Goal: Transaction & Acquisition: Purchase product/service

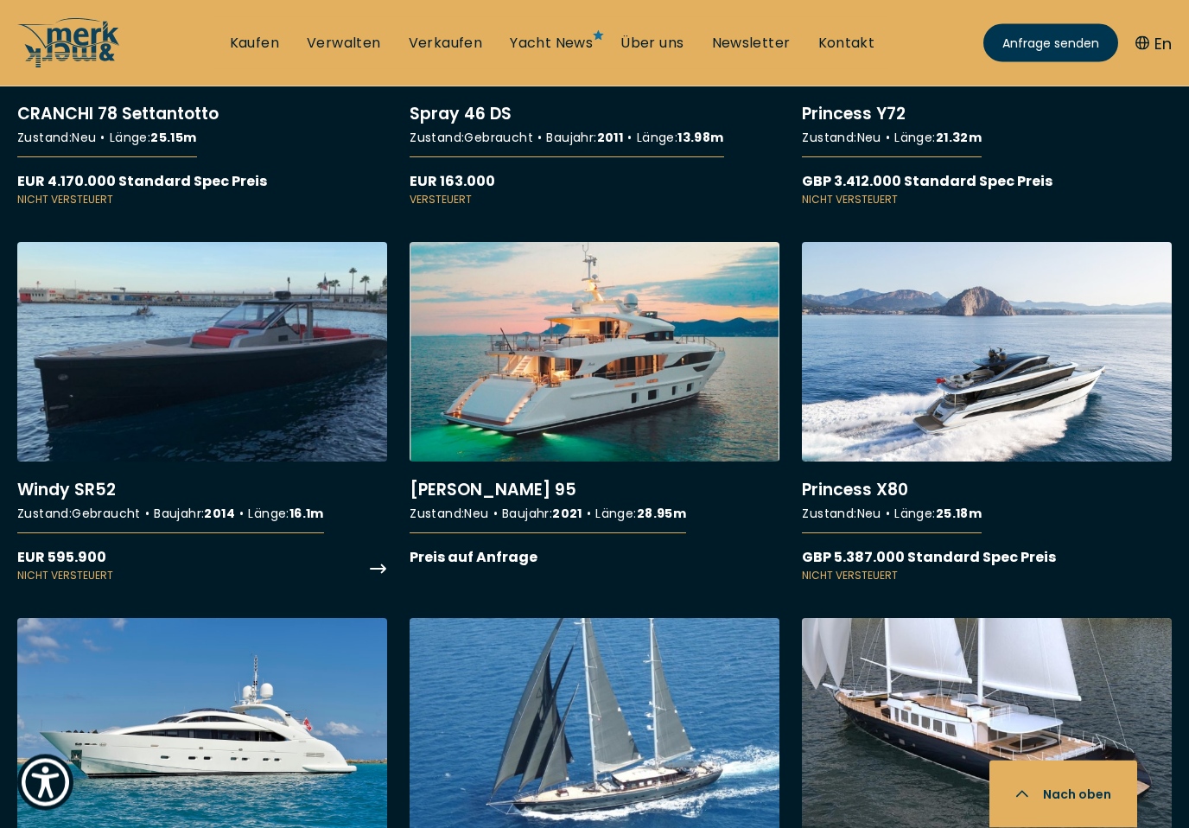
scroll to position [11124, 0]
click at [232, 437] on link "More details about Windy SR52" at bounding box center [202, 412] width 370 height 341
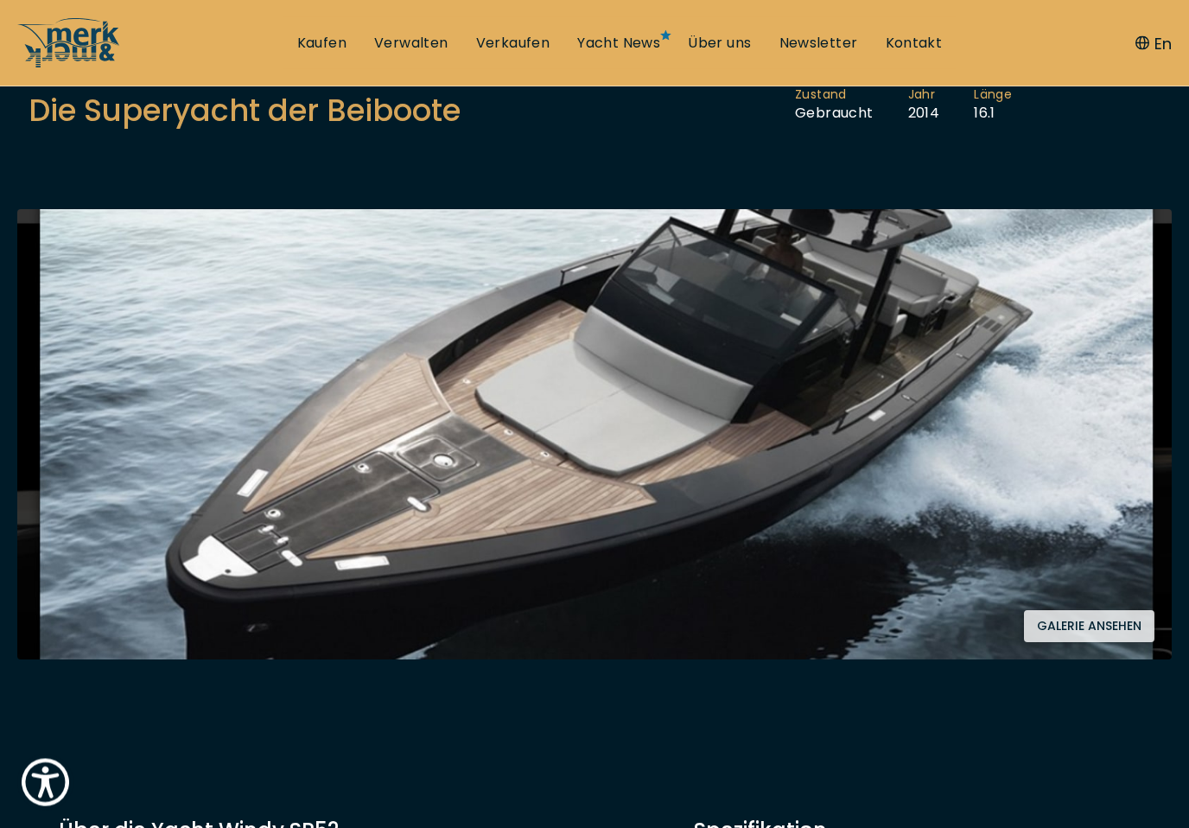
scroll to position [217, 0]
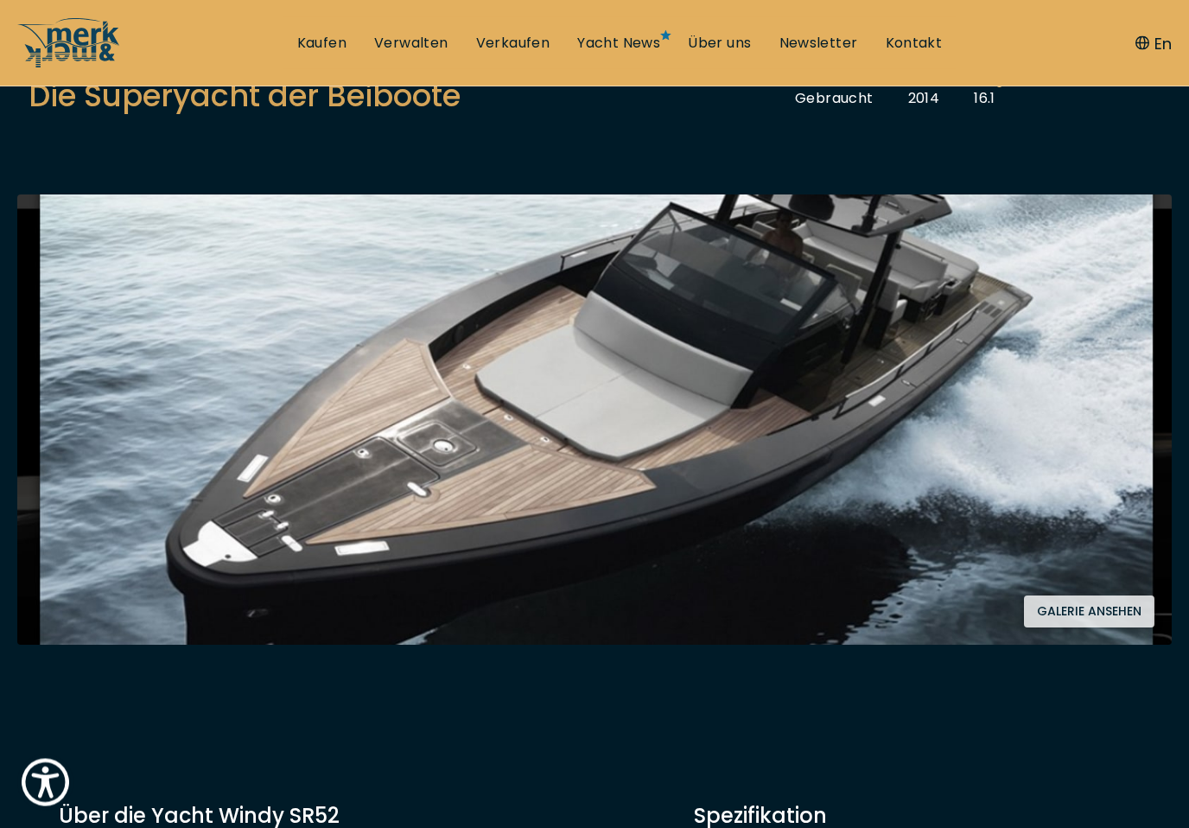
click at [1063, 606] on button "Galerie ansehen" at bounding box center [1089, 612] width 130 height 32
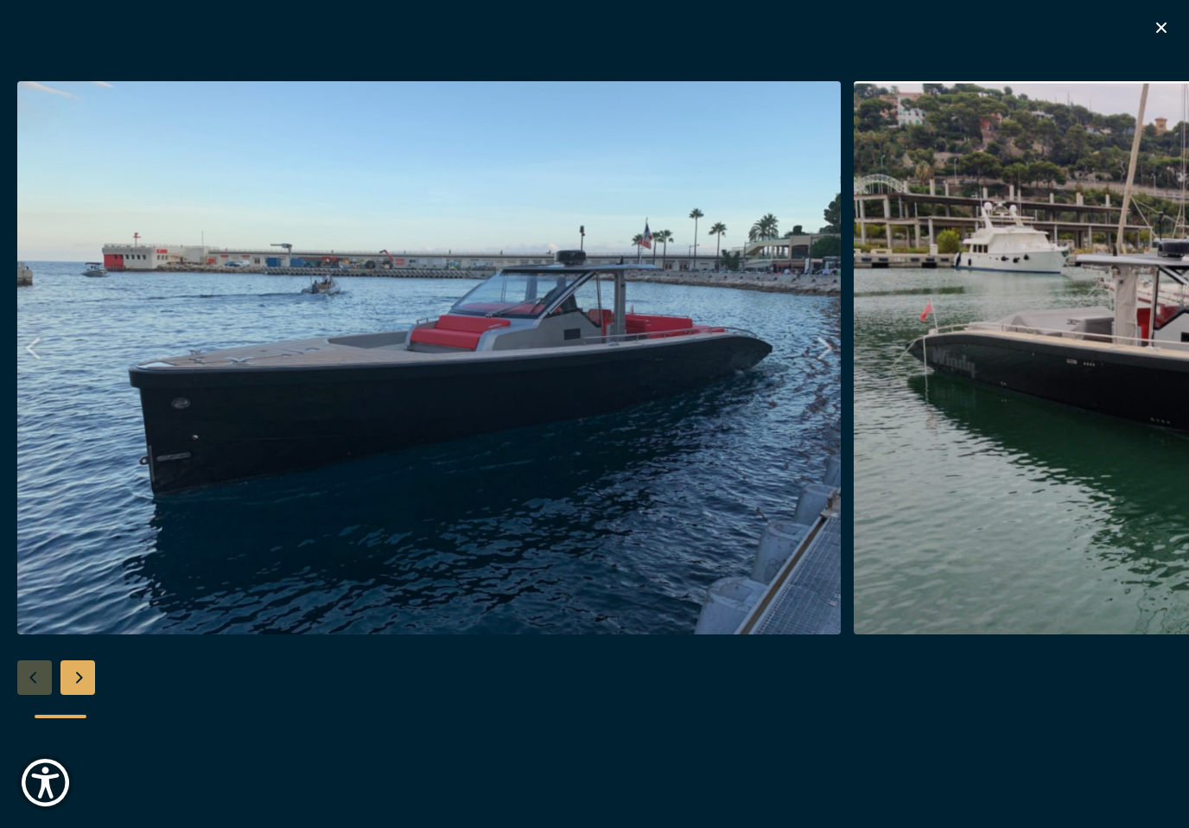
click at [90, 695] on div "Next slide" at bounding box center [77, 677] width 35 height 35
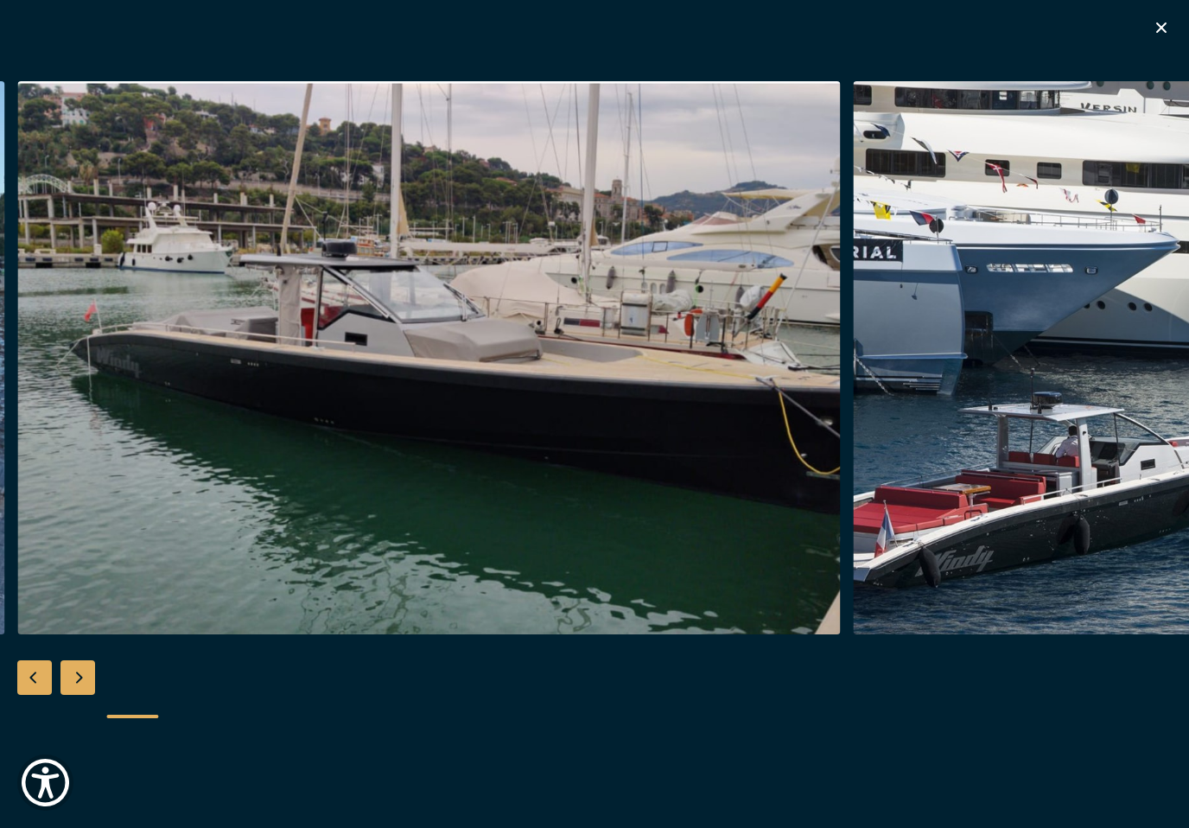
click at [90, 695] on div "Next slide" at bounding box center [77, 677] width 35 height 35
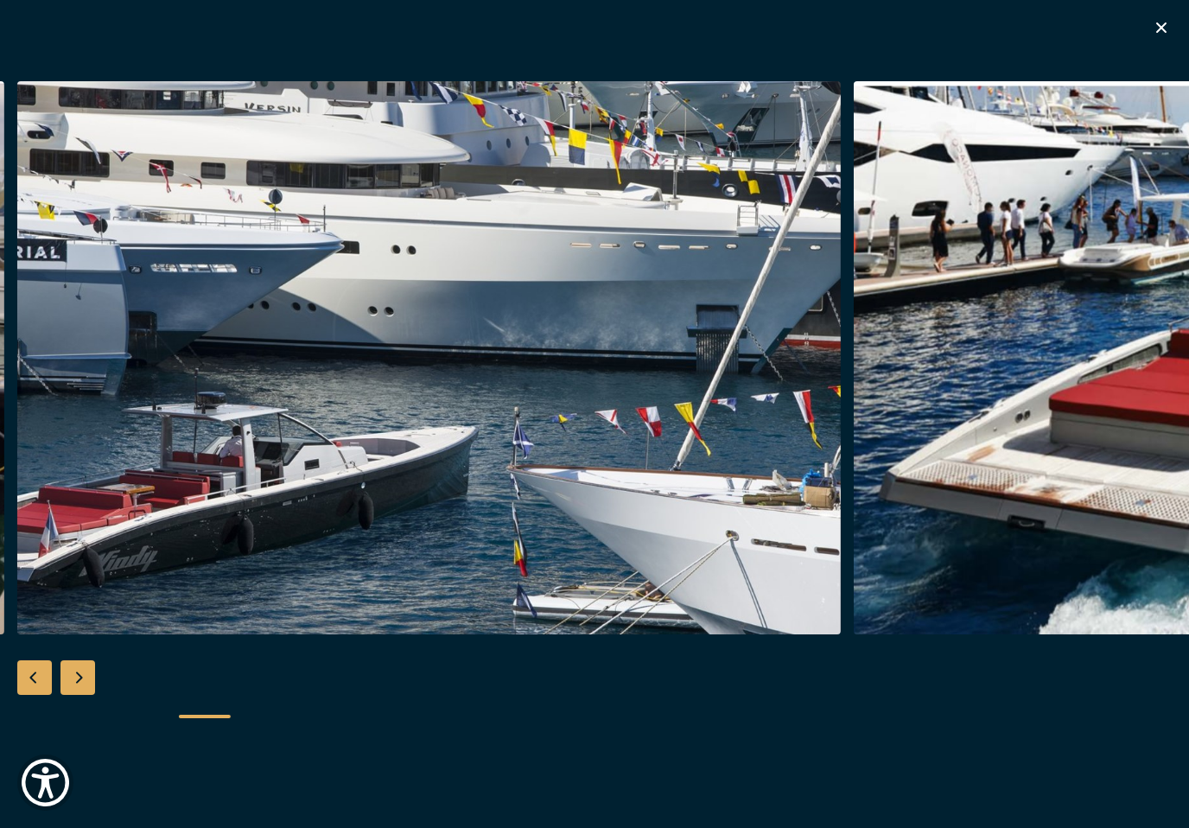
click at [90, 695] on div "Next slide" at bounding box center [77, 677] width 35 height 35
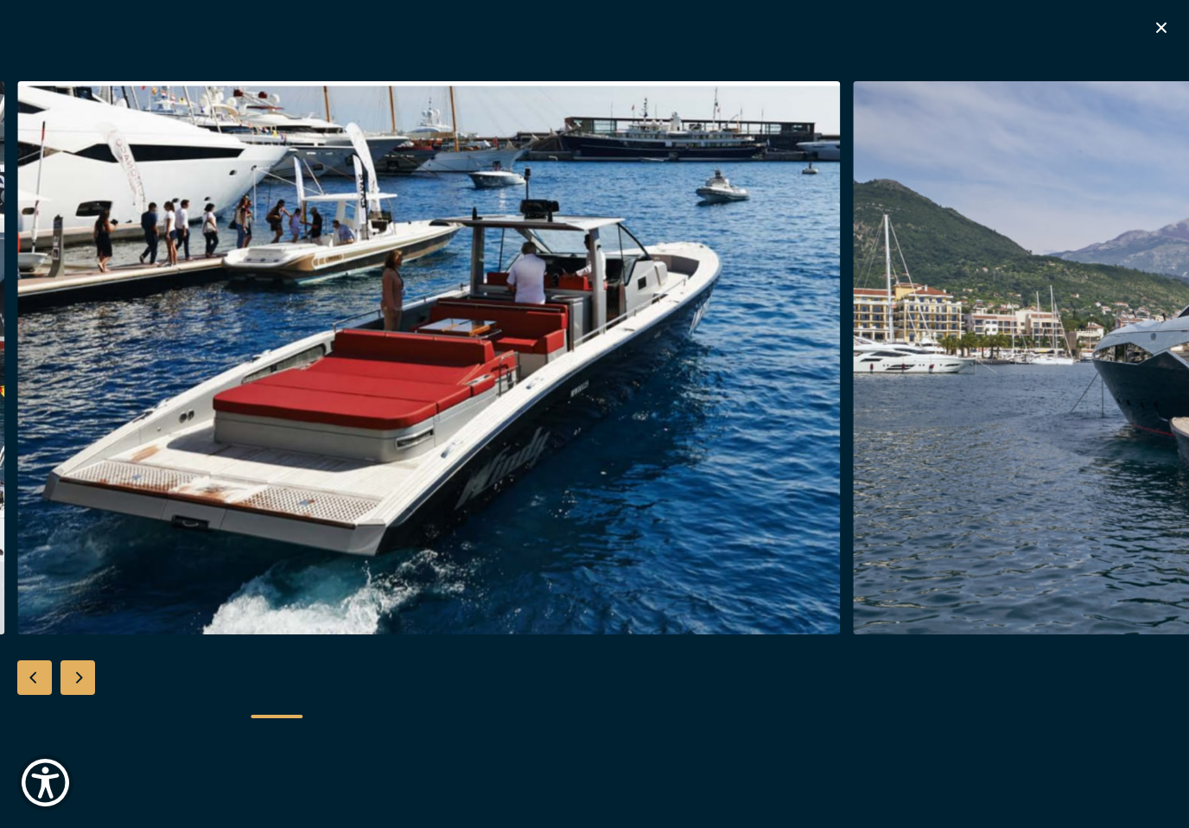
click at [91, 695] on div "Next slide" at bounding box center [77, 677] width 35 height 35
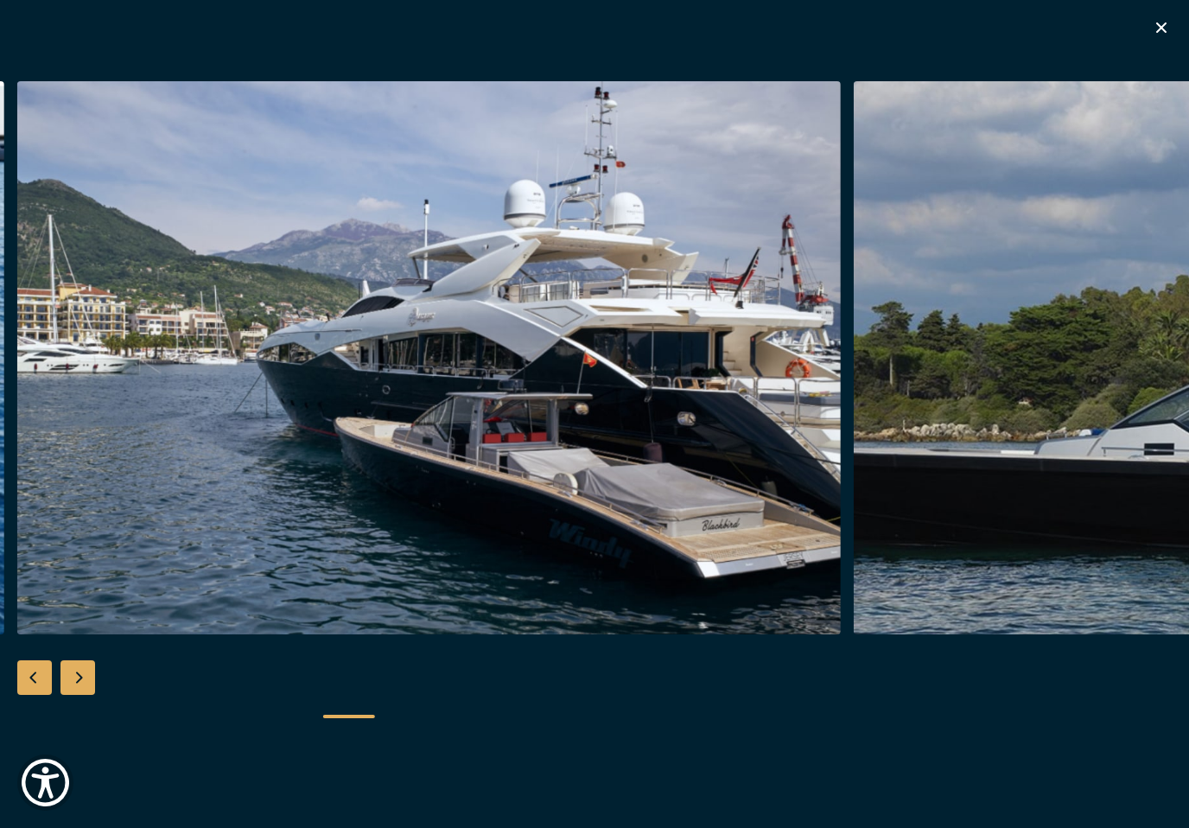
click at [91, 695] on div "Next slide" at bounding box center [77, 677] width 35 height 35
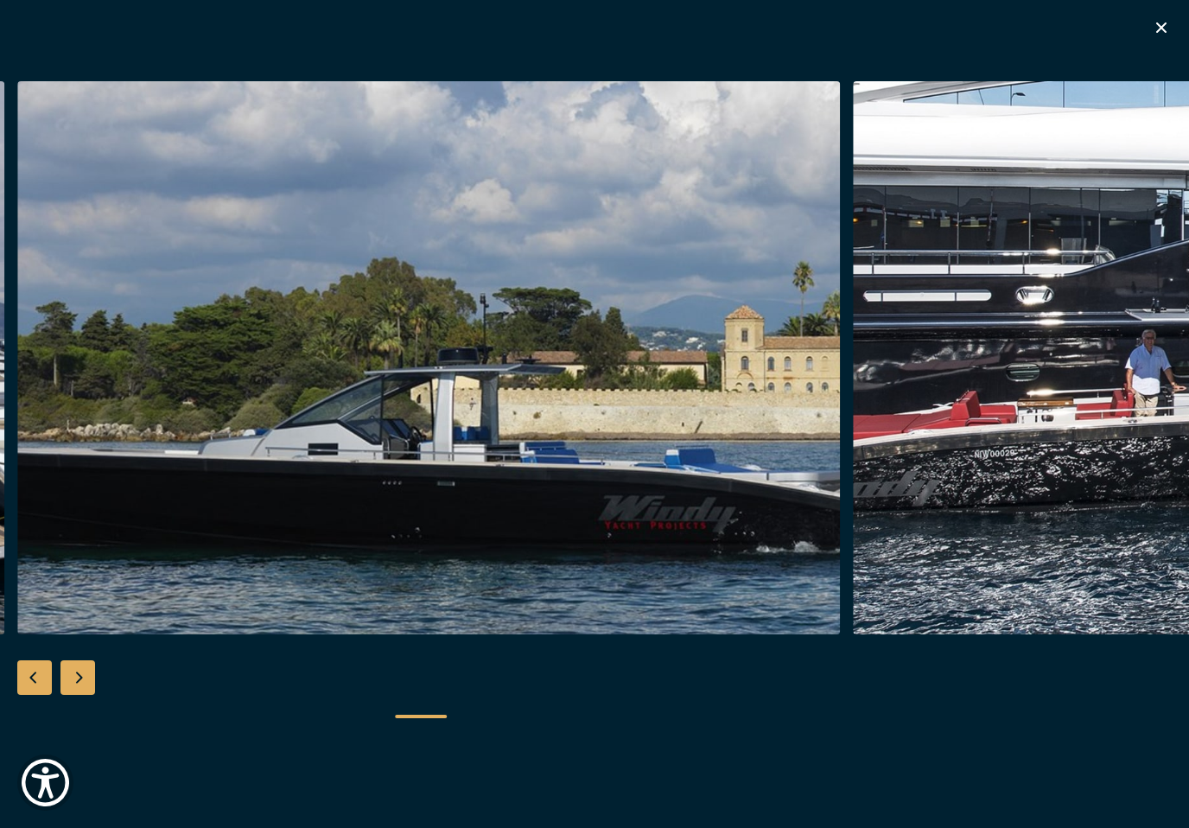
click at [92, 695] on div "Next slide" at bounding box center [77, 677] width 35 height 35
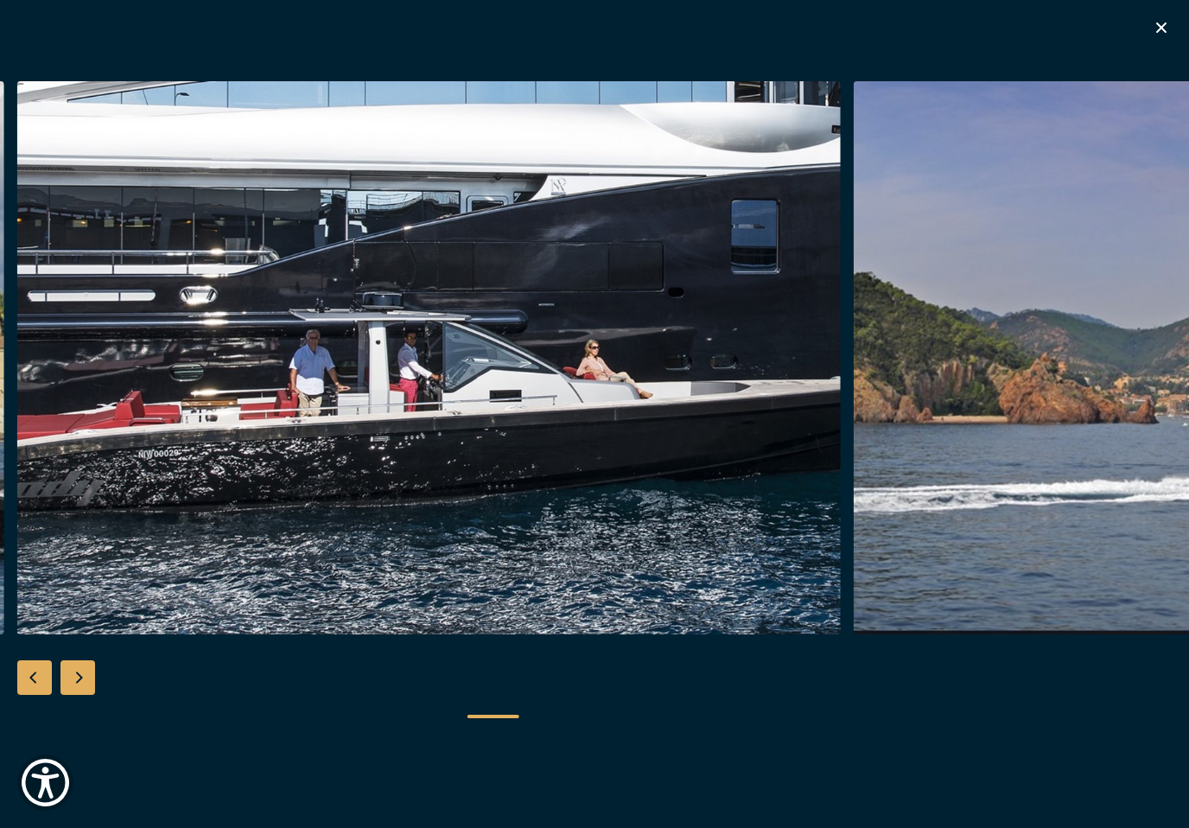
click at [92, 695] on div "Next slide" at bounding box center [77, 677] width 35 height 35
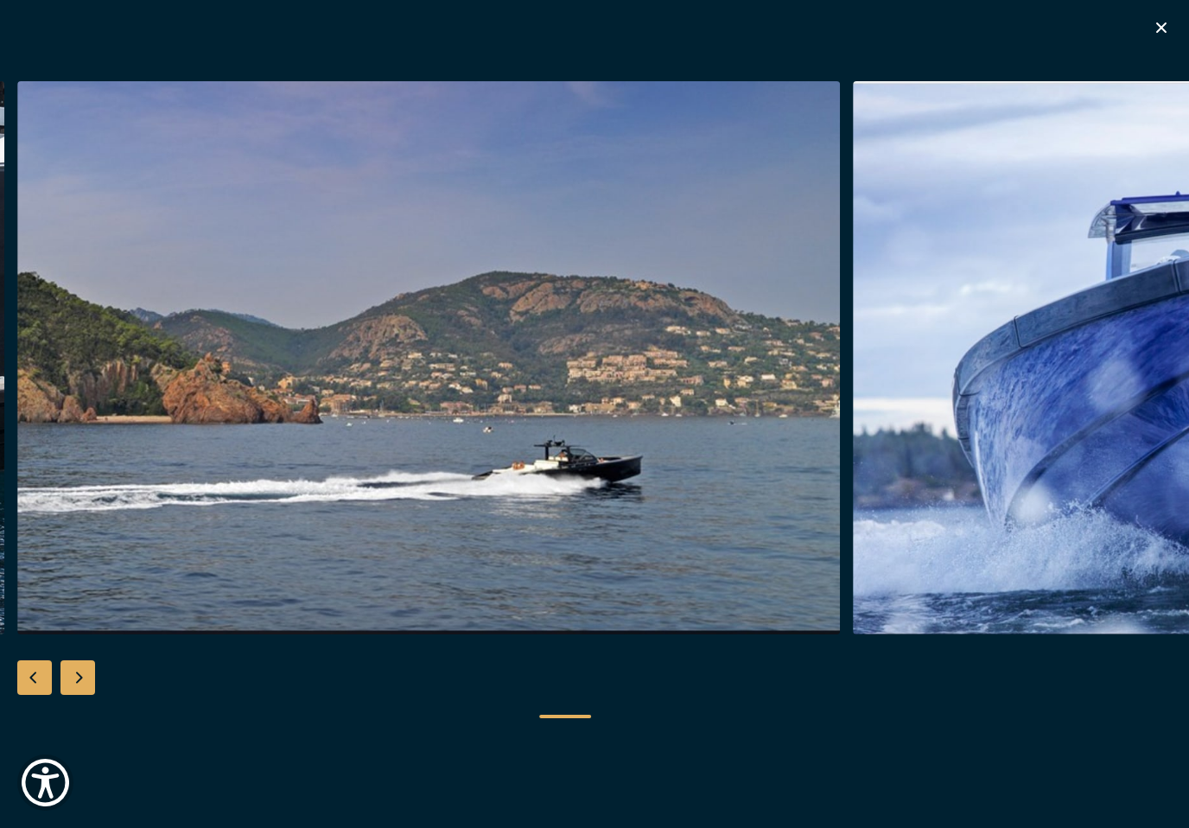
click at [92, 695] on div "Next slide" at bounding box center [77, 677] width 35 height 35
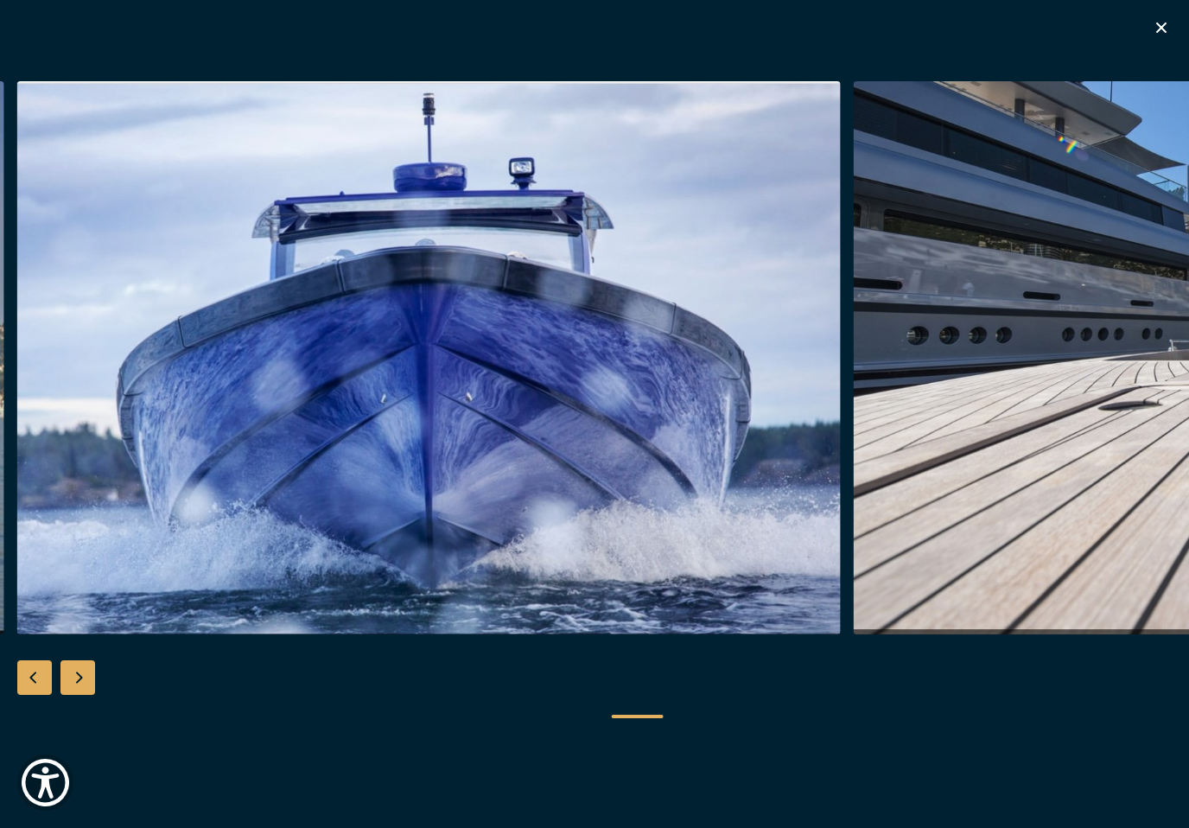
click at [92, 695] on div "Next slide" at bounding box center [77, 677] width 35 height 35
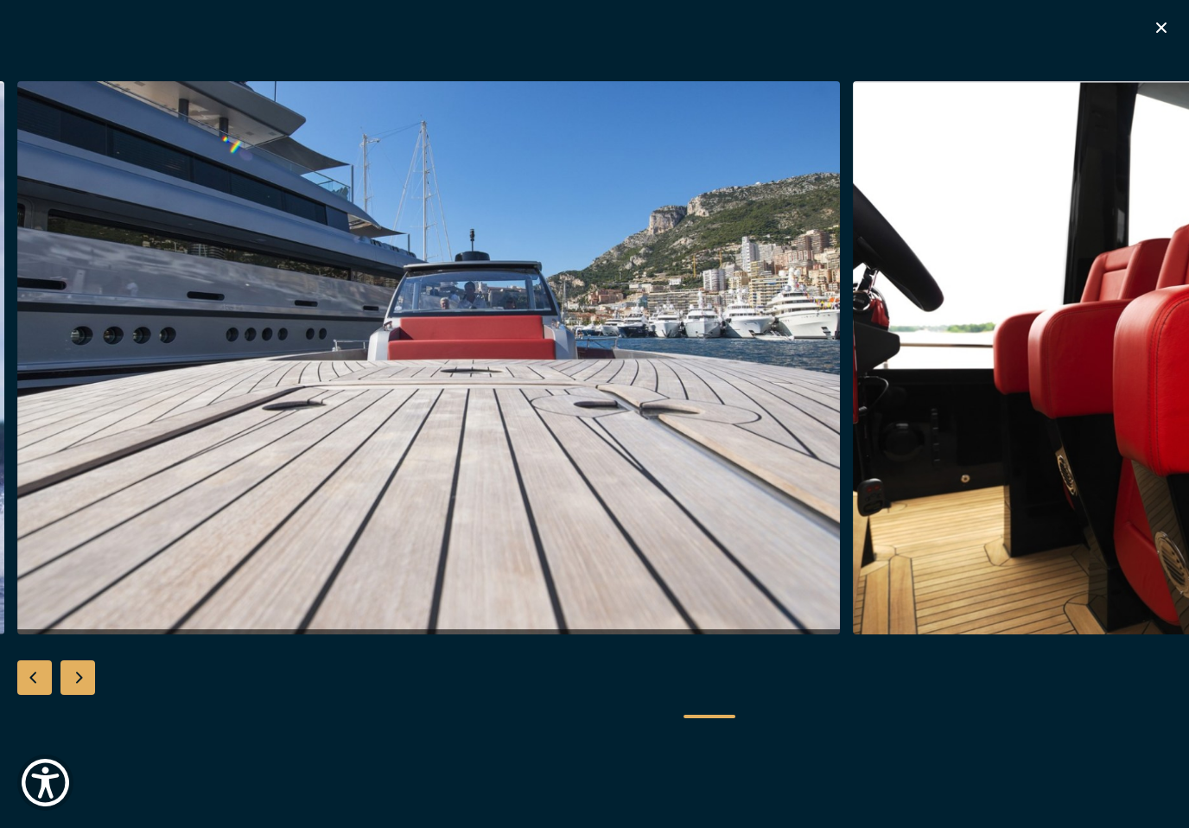
click at [92, 695] on div "Next slide" at bounding box center [77, 677] width 35 height 35
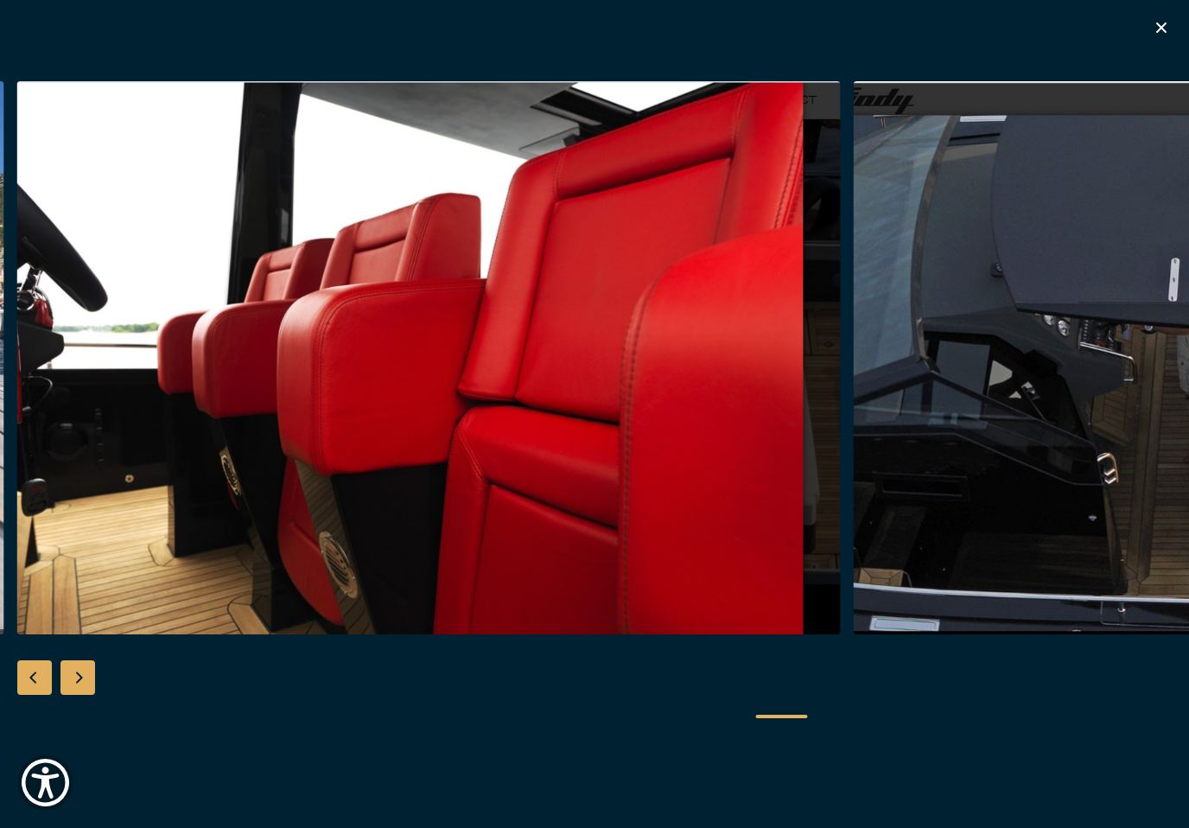
click at [92, 695] on div "Next slide" at bounding box center [77, 677] width 35 height 35
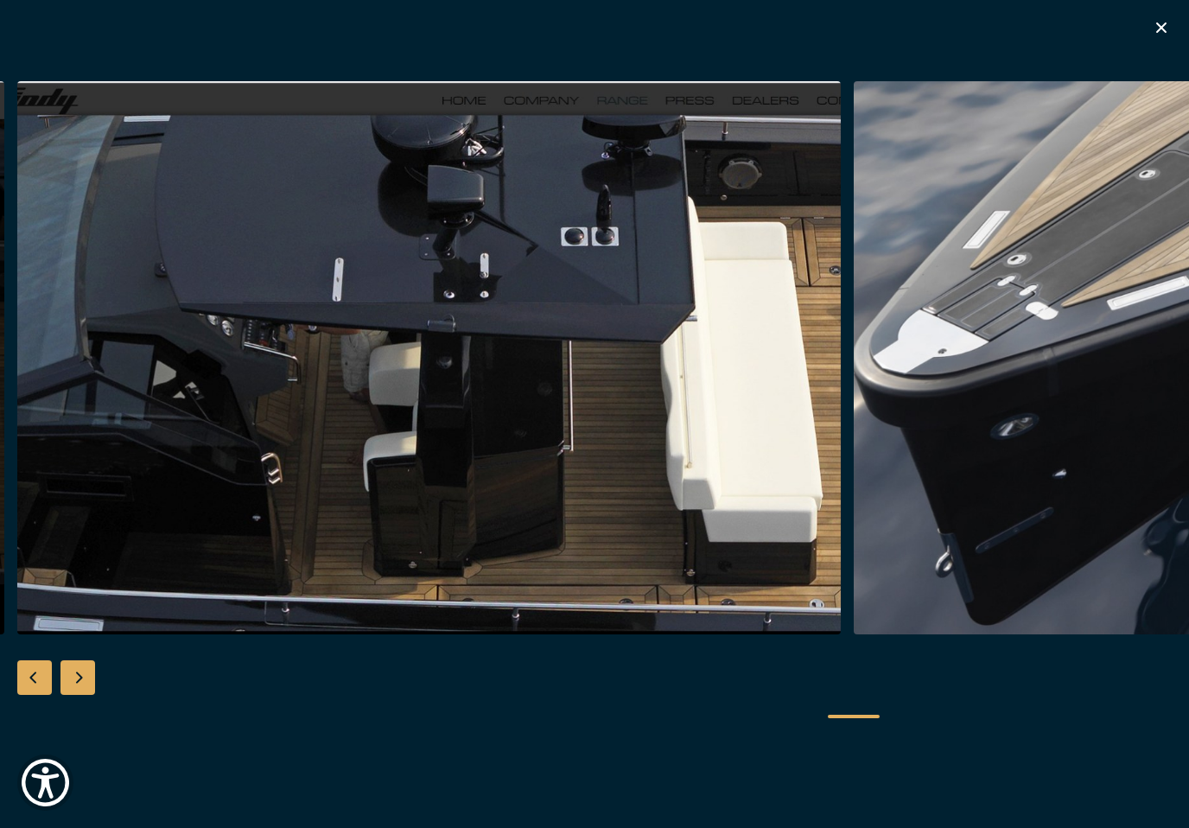
click at [92, 695] on div "Next slide" at bounding box center [77, 677] width 35 height 35
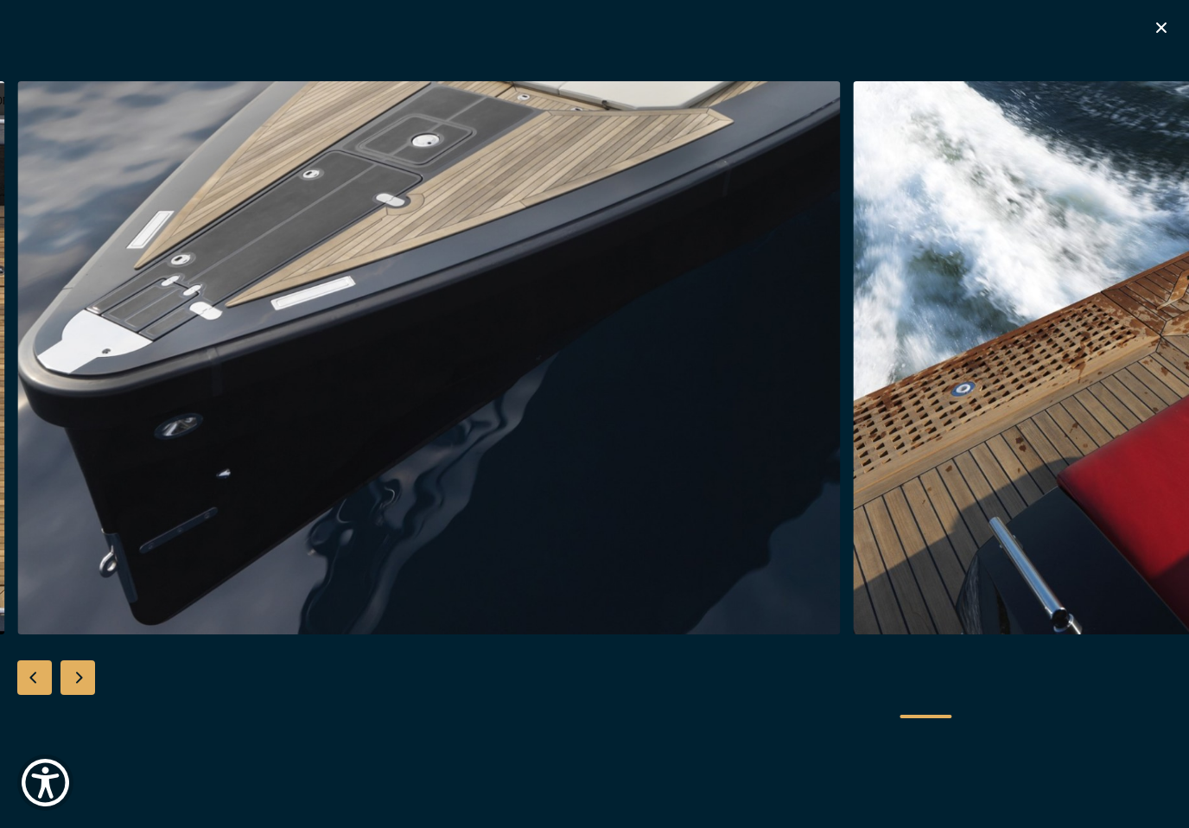
click at [92, 695] on div "Next slide" at bounding box center [77, 677] width 35 height 35
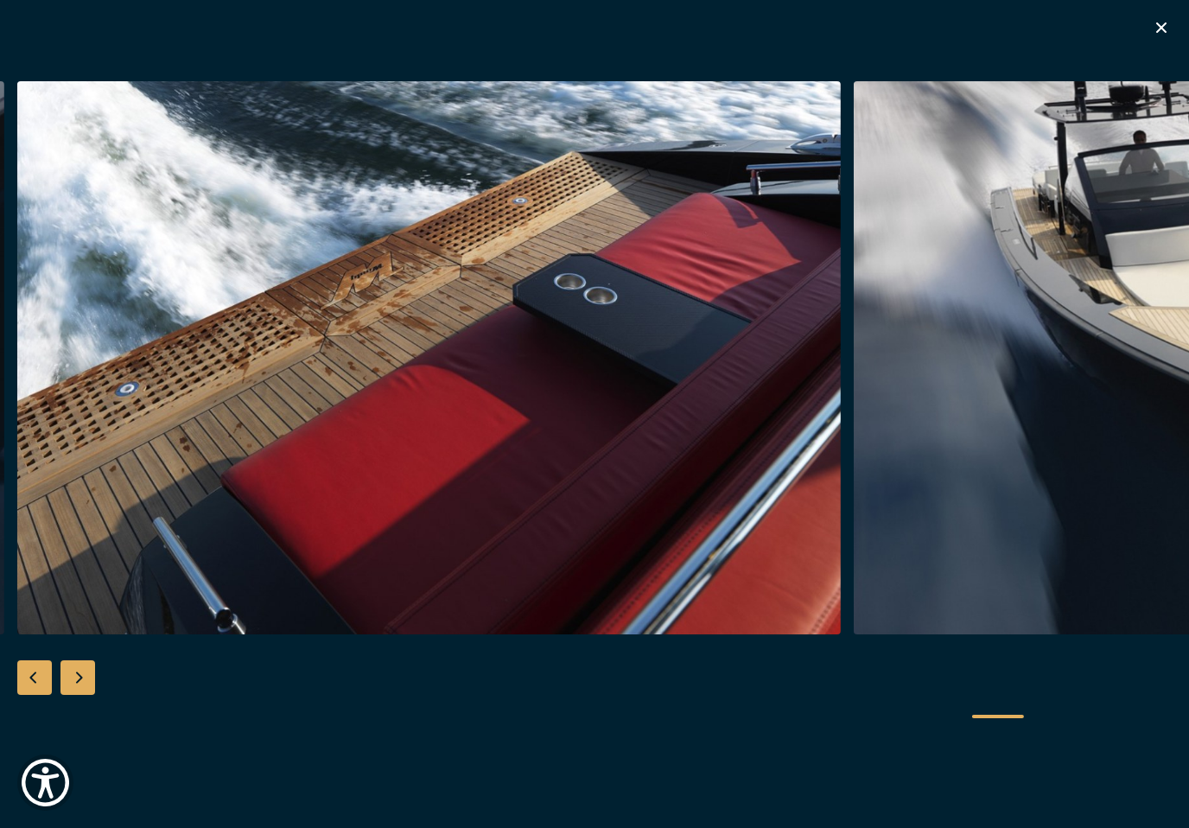
click at [1157, 23] on icon "button" at bounding box center [1161, 27] width 10 height 10
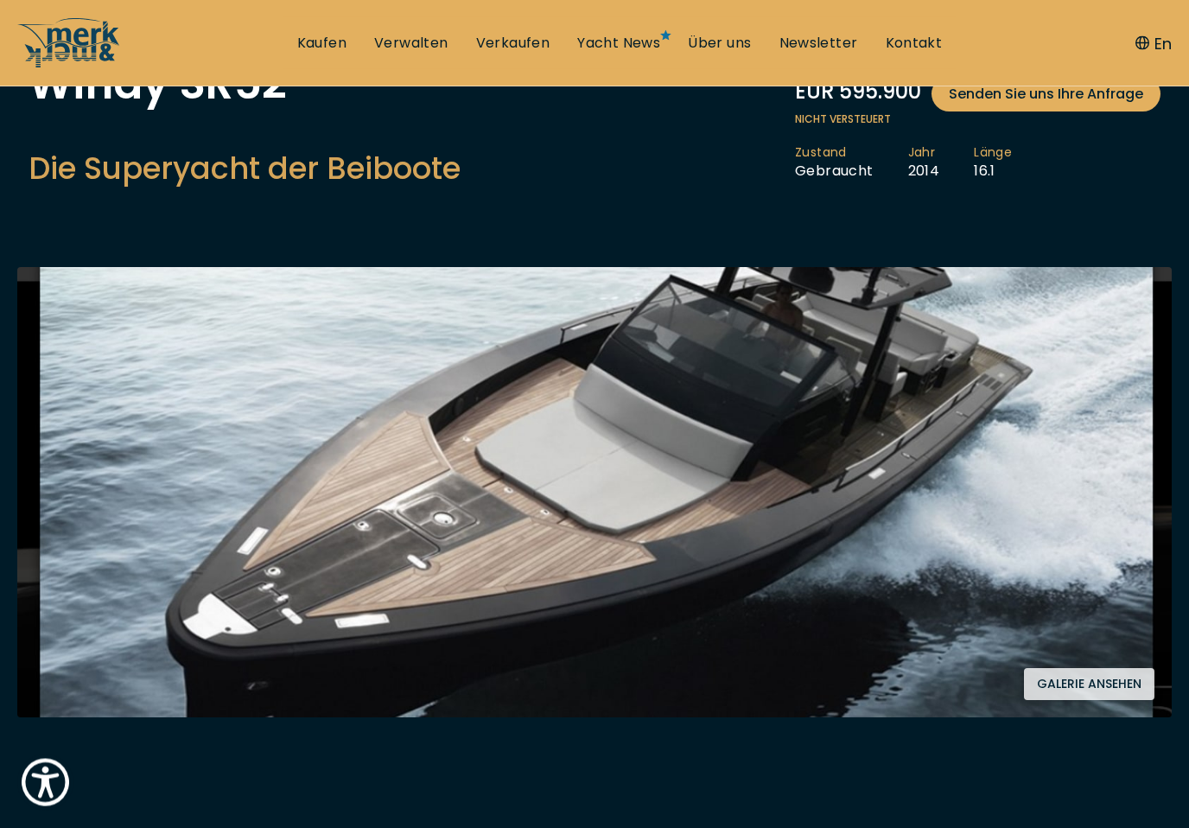
scroll to position [0, 0]
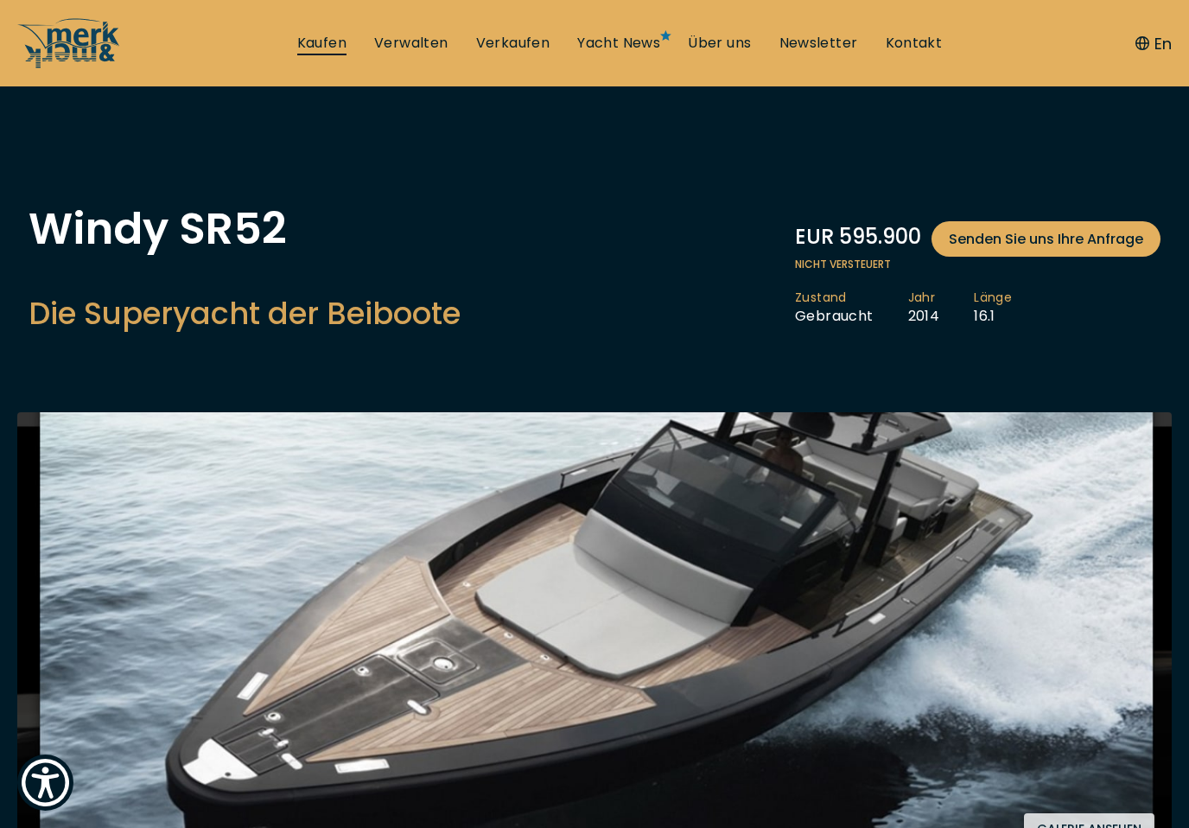
click at [324, 48] on link "Kaufen" at bounding box center [321, 43] width 49 height 19
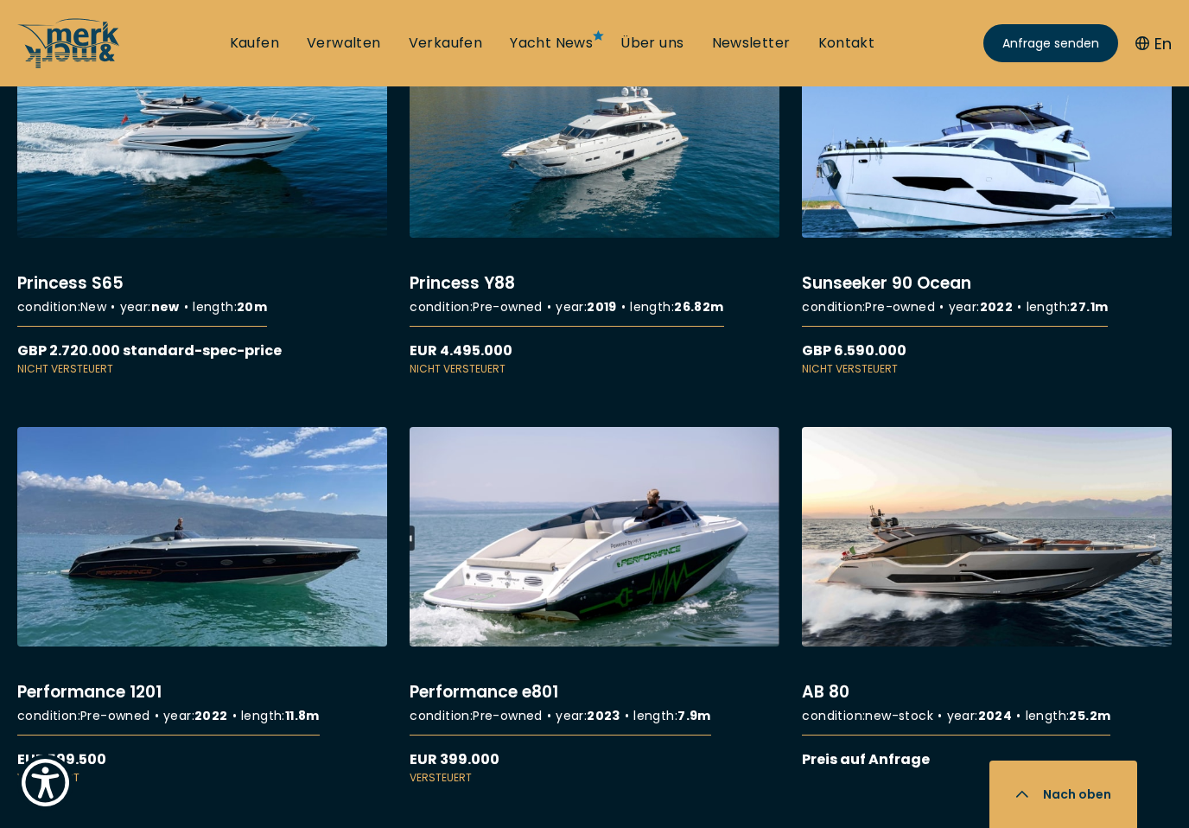
scroll to position [7609, 0]
